Goal: Information Seeking & Learning: Learn about a topic

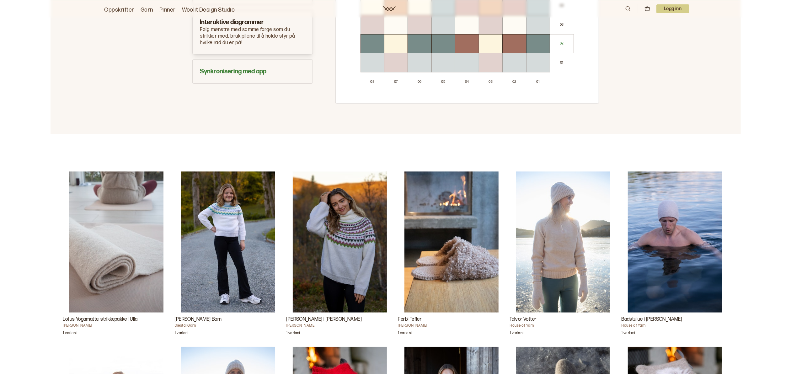
scroll to position [482, 0]
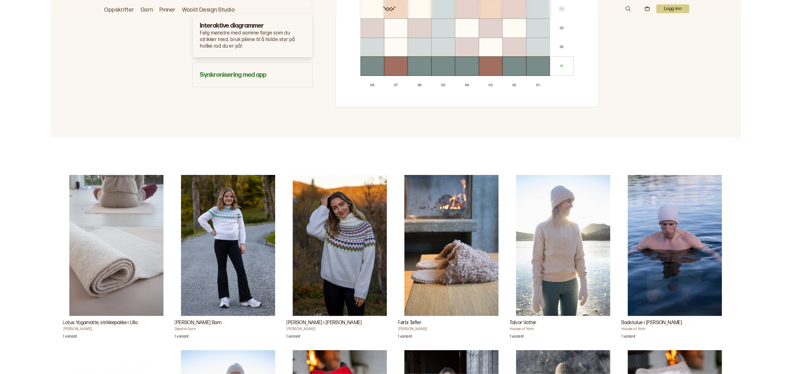
click at [338, 265] on img "Nillo Genser i Ulla" at bounding box center [340, 245] width 94 height 141
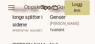
scroll to position [6230, 0]
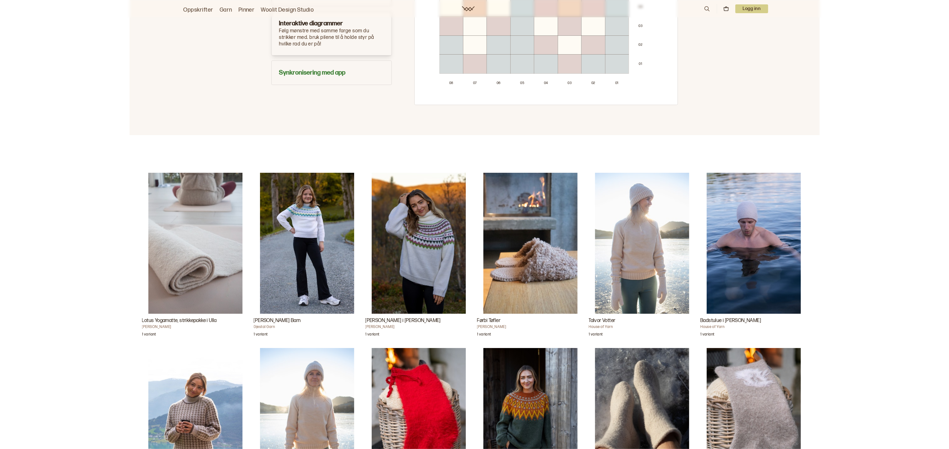
scroll to position [507, 0]
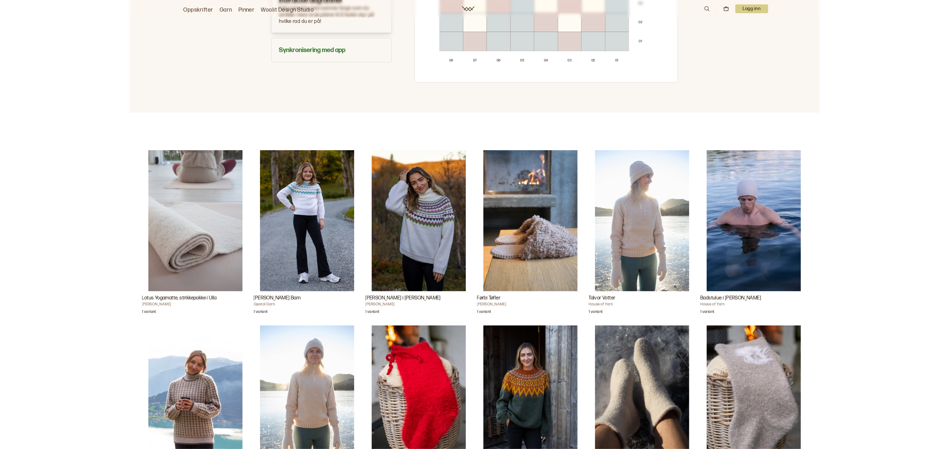
click at [437, 242] on img "Nillo Genser i Ulla" at bounding box center [419, 220] width 94 height 141
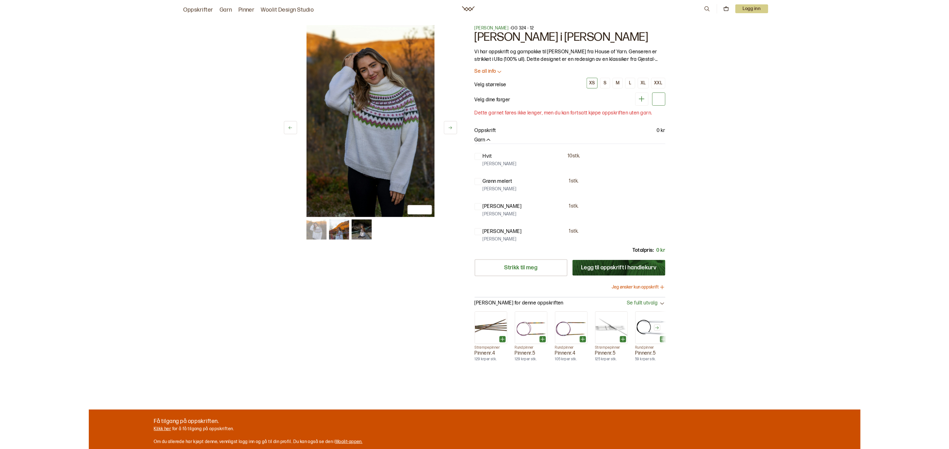
click at [397, 112] on img at bounding box center [371, 121] width 128 height 192
click at [338, 226] on img at bounding box center [339, 230] width 20 height 20
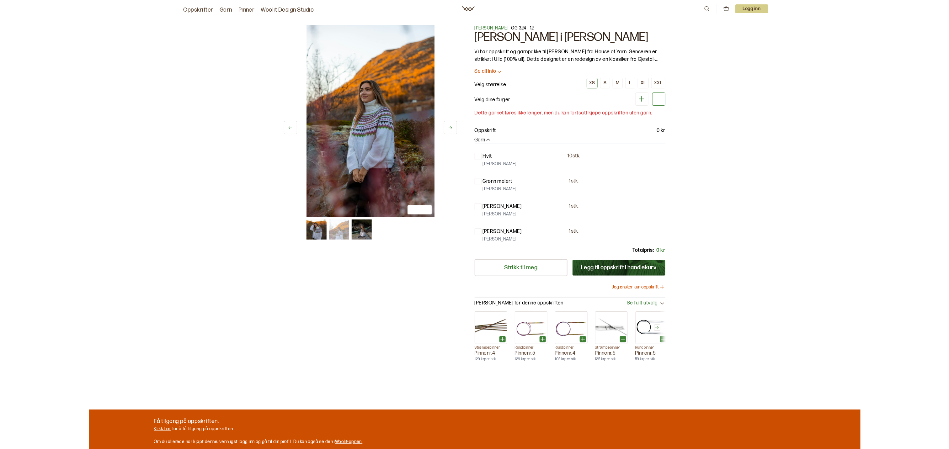
click at [353, 230] on img at bounding box center [362, 230] width 20 height 20
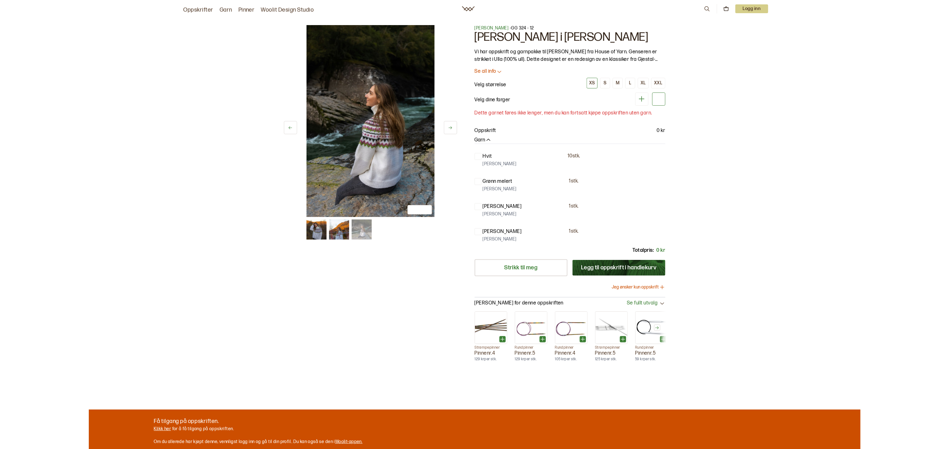
click at [317, 230] on img at bounding box center [317, 230] width 20 height 20
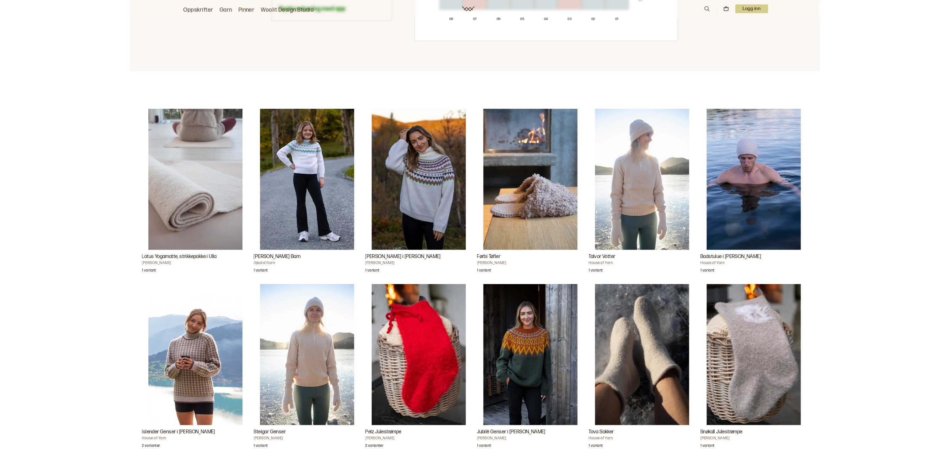
scroll to position [486, 0]
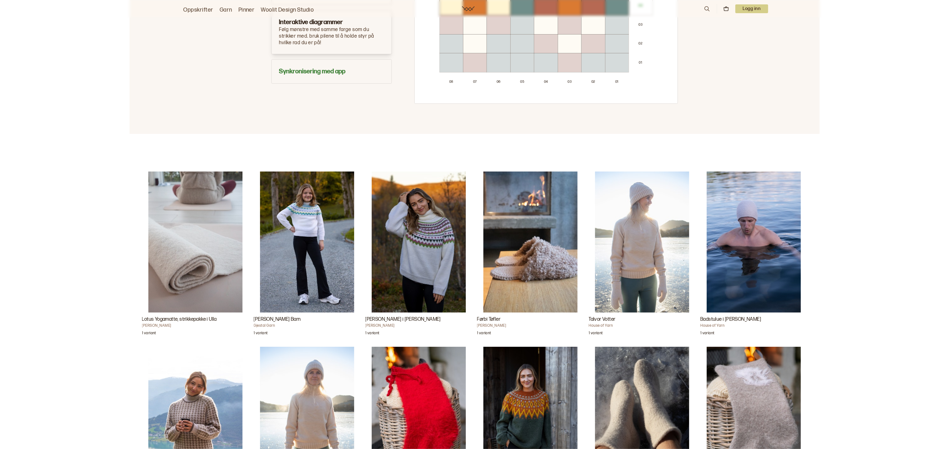
click at [296, 251] on img "Nillo Genser Barn" at bounding box center [307, 242] width 94 height 141
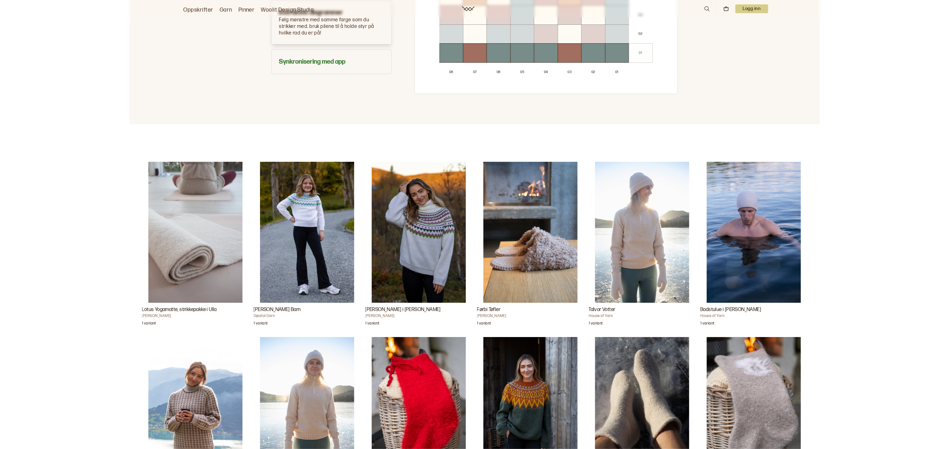
scroll to position [496, 0]
click at [416, 249] on img "Nillo Genser i Ulla" at bounding box center [419, 232] width 94 height 141
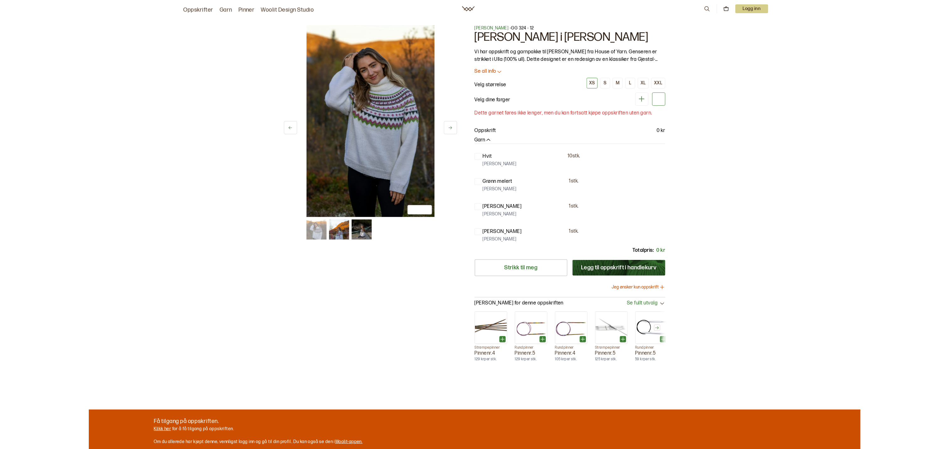
click at [478, 156] on div at bounding box center [478, 156] width 5 height 5
click at [481, 183] on div at bounding box center [478, 181] width 7 height 7
click at [642, 101] on icon at bounding box center [642, 99] width 8 height 8
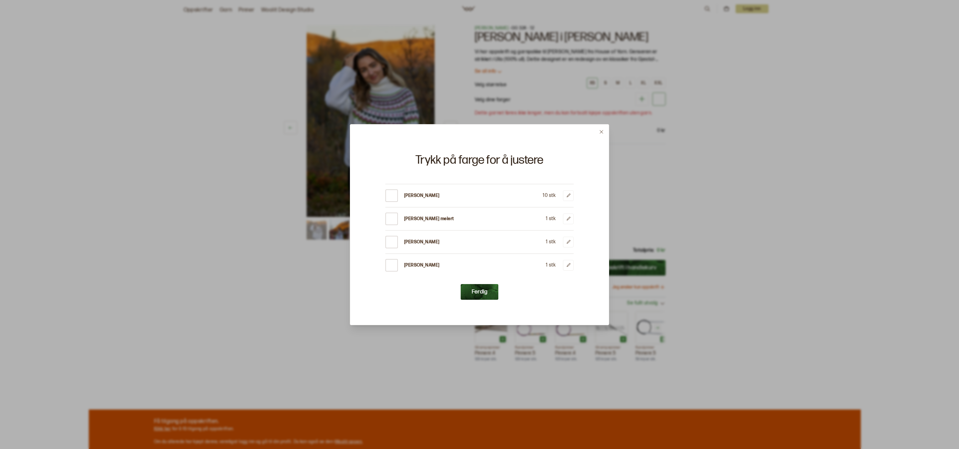
click at [309, 272] on div at bounding box center [479, 224] width 959 height 449
